Goal: Task Accomplishment & Management: Use online tool/utility

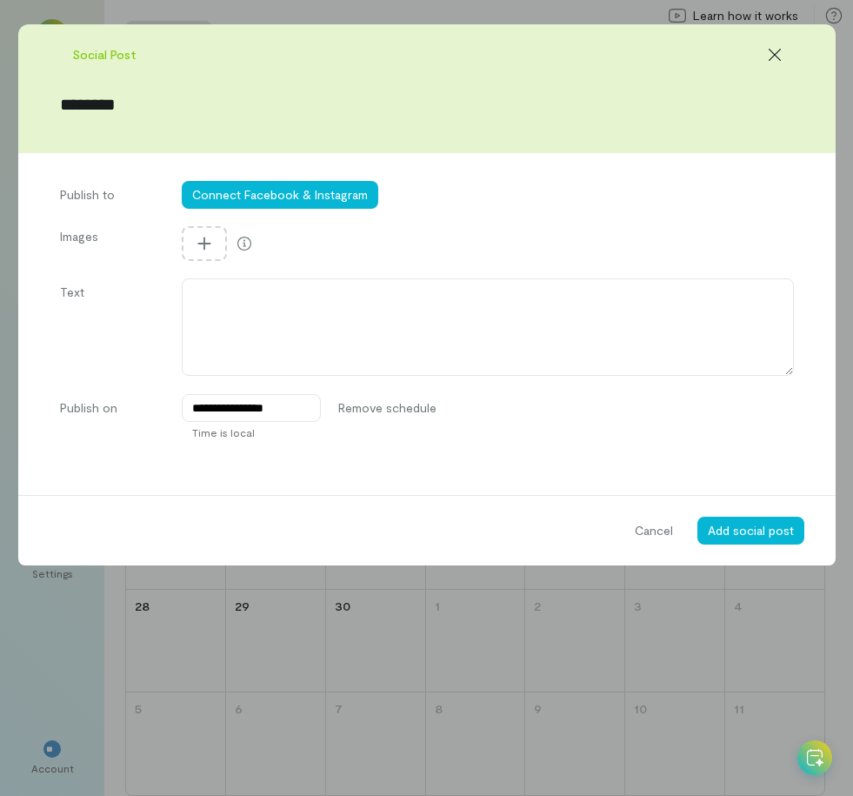
click at [148, 96] on input "********" at bounding box center [427, 104] width 734 height 24
click at [343, 203] on button "Connect Facebook & Instagram" at bounding box center [280, 195] width 197 height 28
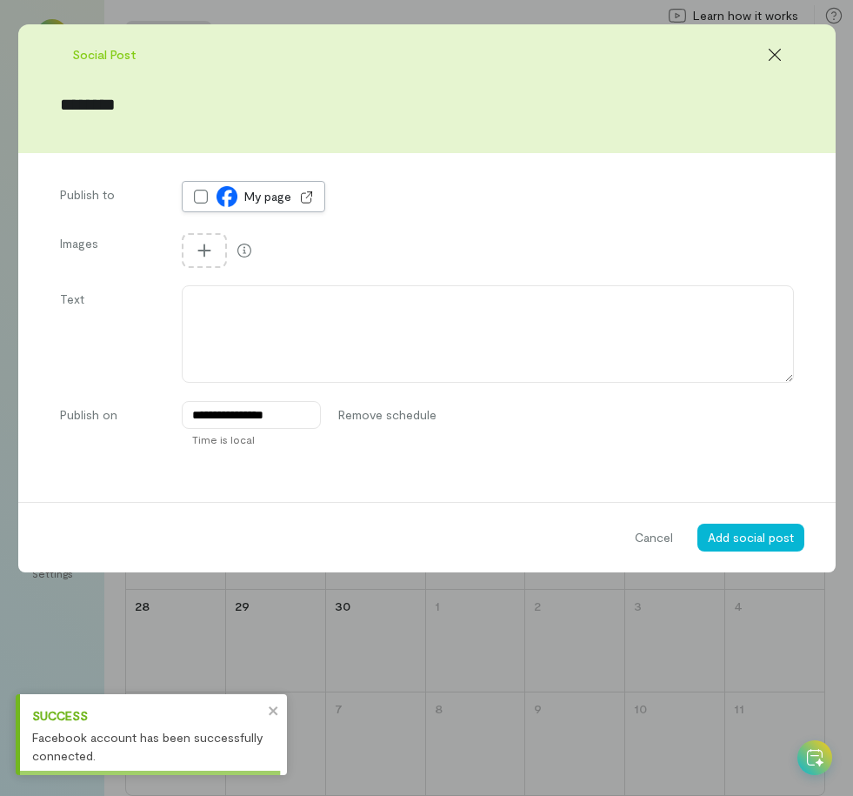
click at [204, 198] on icon at bounding box center [200, 196] width 17 height 17
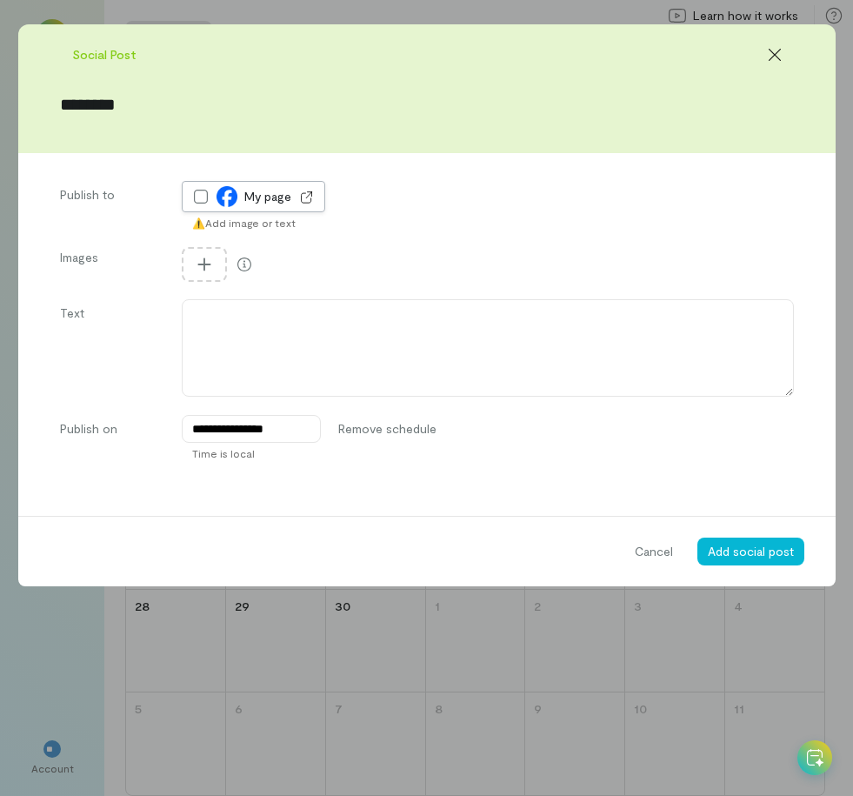
click at [0, 0] on icon at bounding box center [0, 0] width 0 height 0
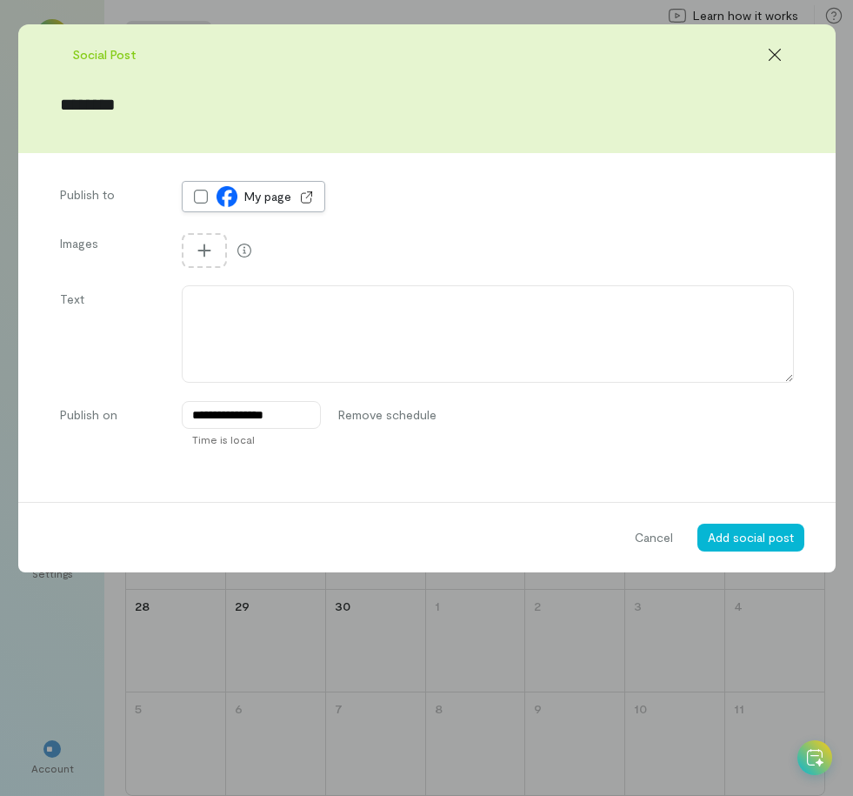
click at [259, 195] on span "My page" at bounding box center [267, 196] width 47 height 17
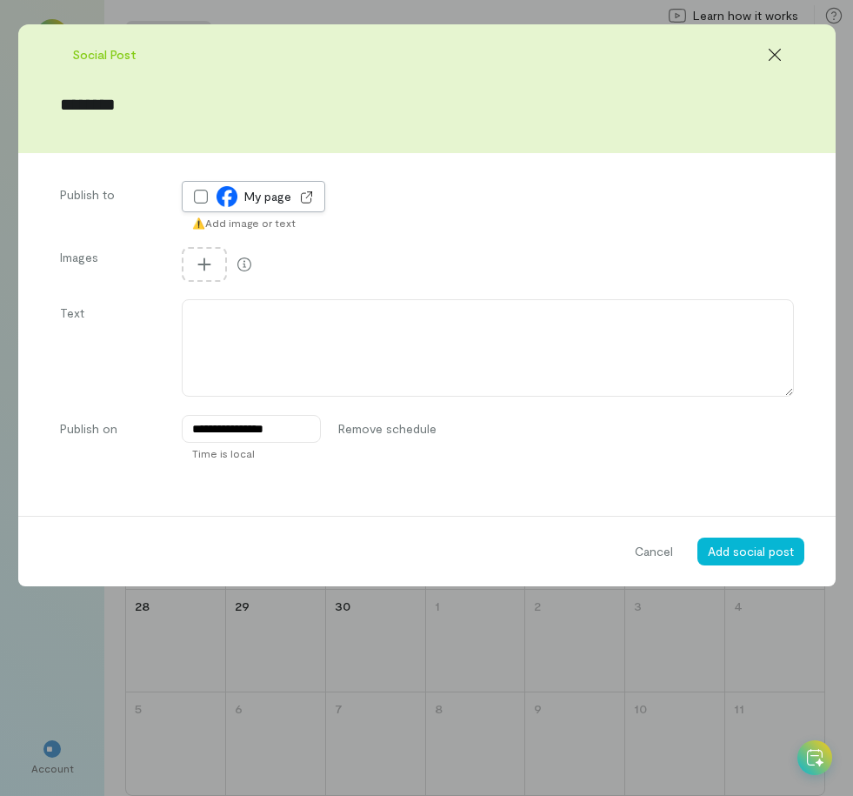
click at [259, 195] on span "My page" at bounding box center [267, 196] width 47 height 17
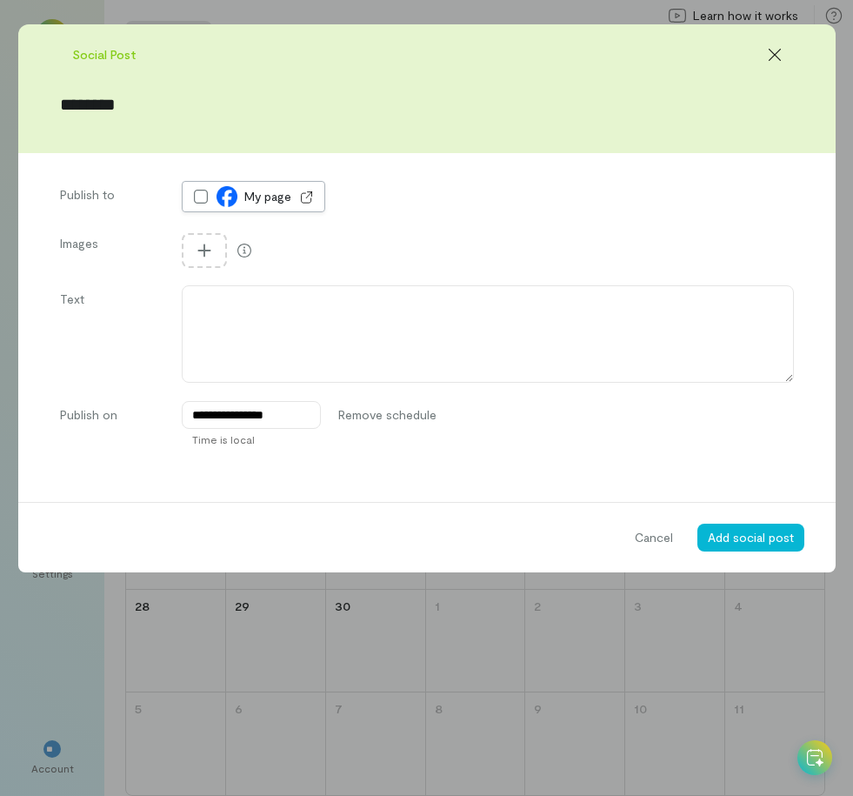
click at [251, 200] on span "My page" at bounding box center [267, 196] width 47 height 17
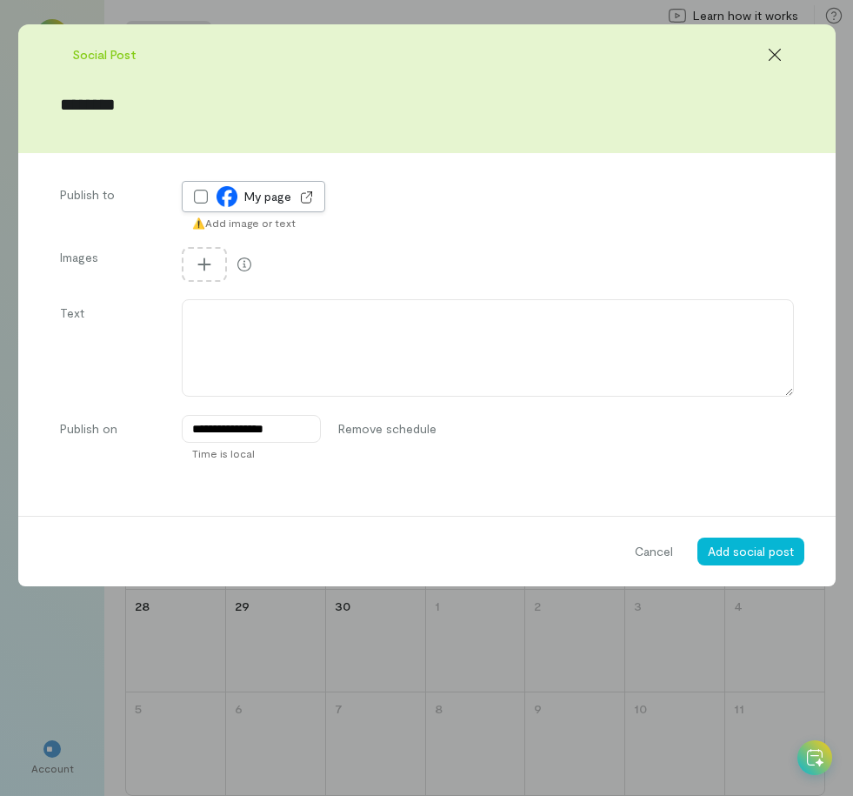
click at [251, 200] on span "My page" at bounding box center [267, 196] width 47 height 17
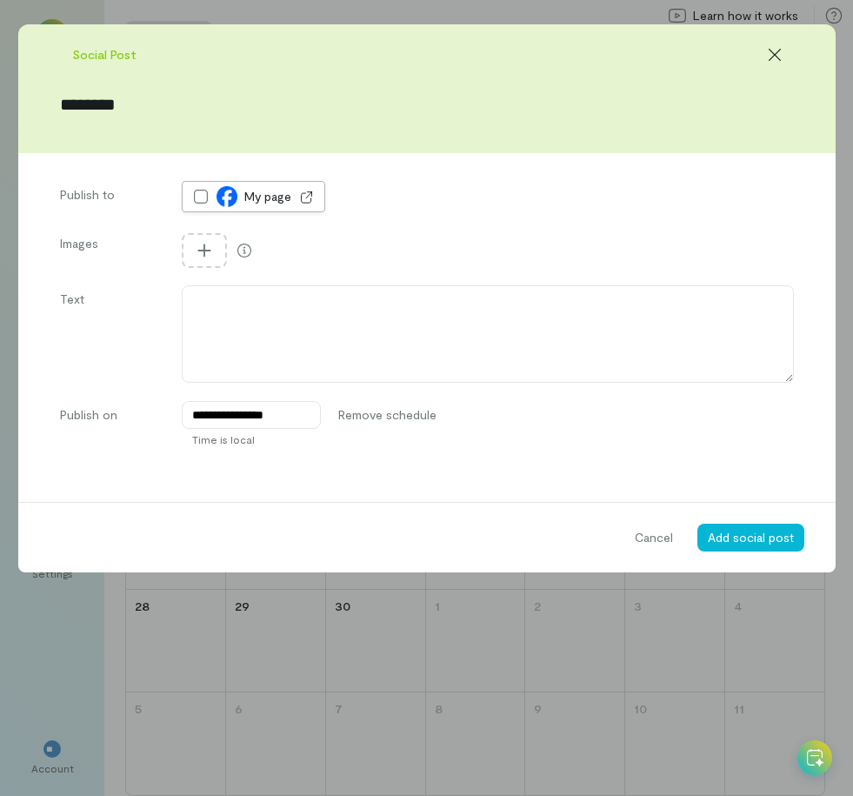
click at [255, 196] on span "My page" at bounding box center [267, 196] width 47 height 17
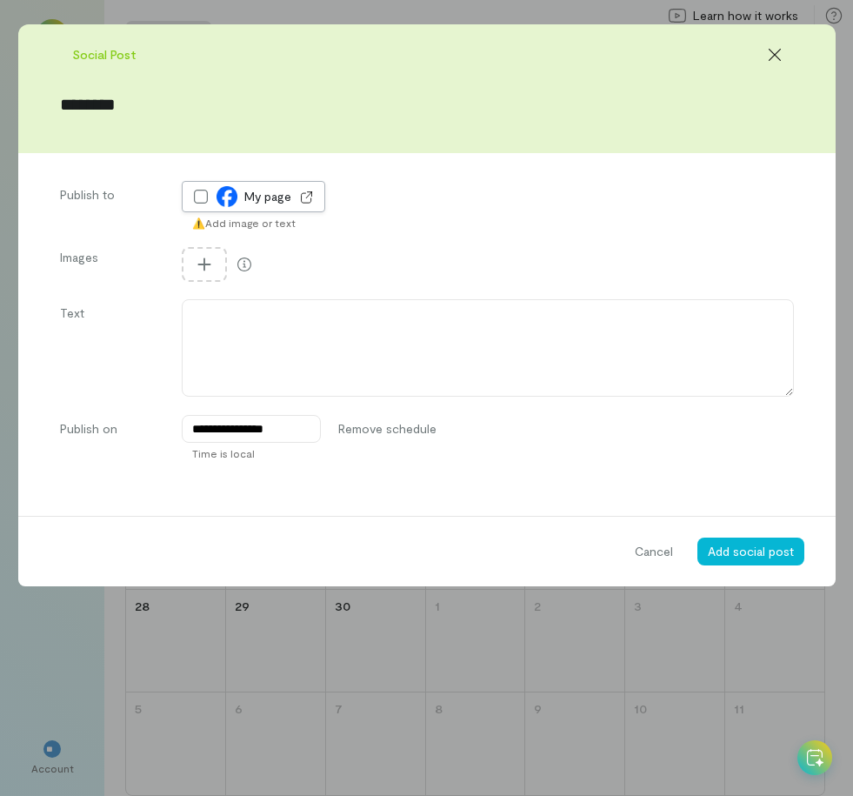
click at [255, 196] on span "My page" at bounding box center [267, 196] width 47 height 17
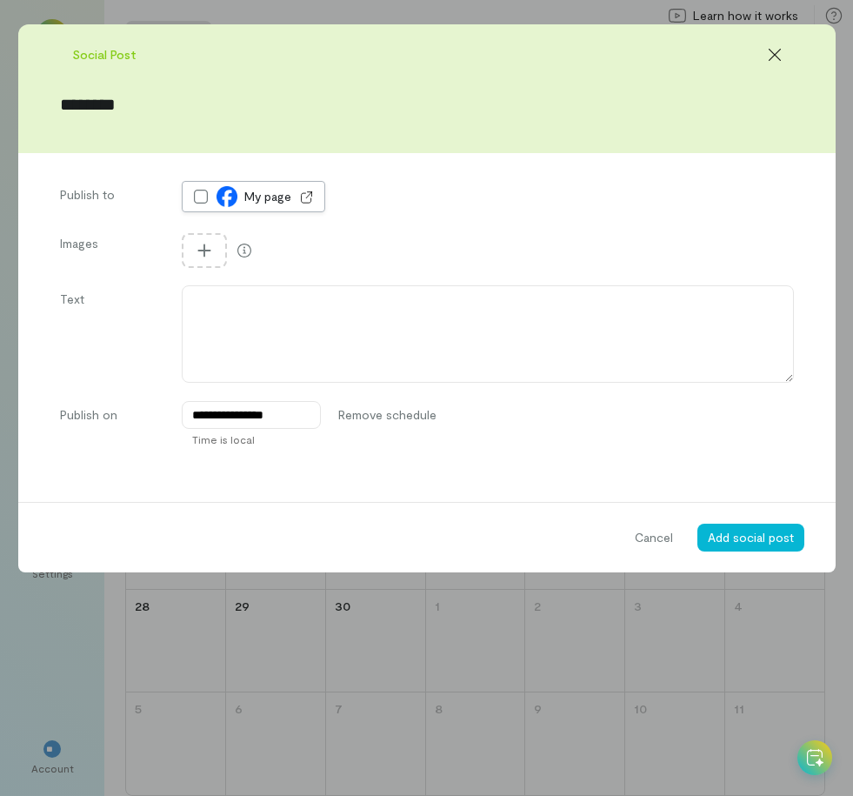
click at [266, 200] on span "My page" at bounding box center [267, 196] width 47 height 17
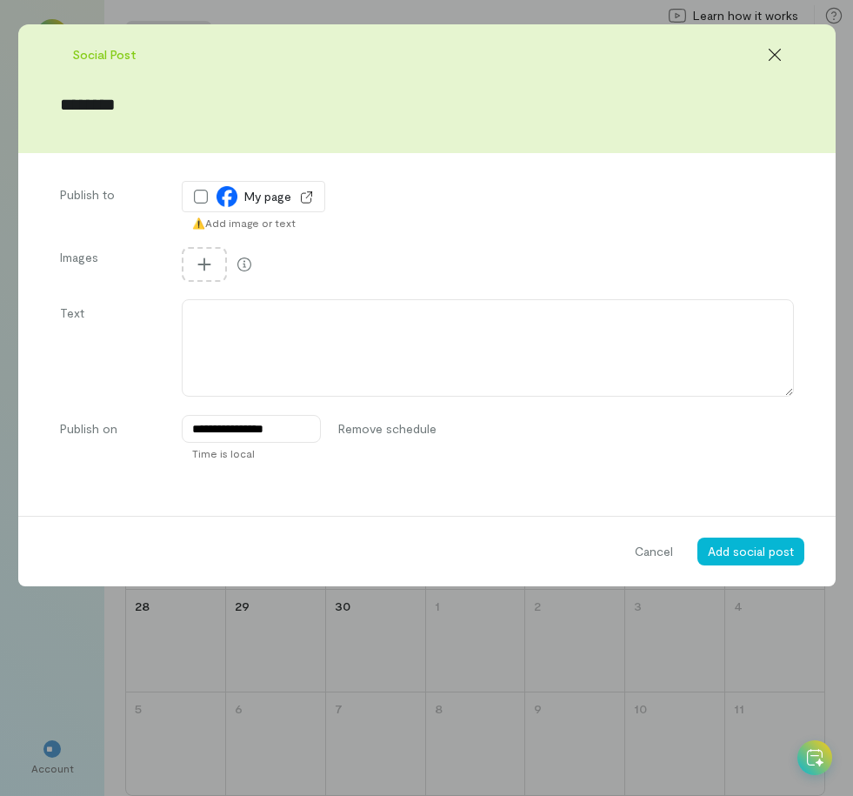
click at [378, 210] on div "Publish to My page ⚠️ Add image or text" at bounding box center [427, 205] width 734 height 49
click at [824, 762] on div at bounding box center [815, 757] width 35 height 35
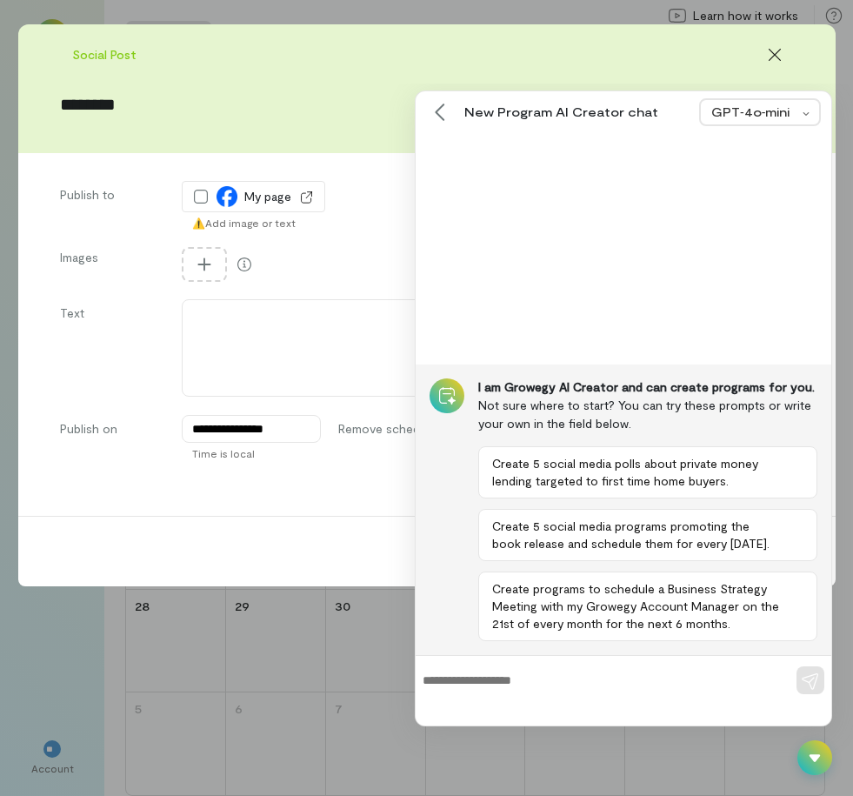
click at [819, 758] on icon at bounding box center [814, 757] width 17 height 17
